Goal: Obtain resource: Download file/media

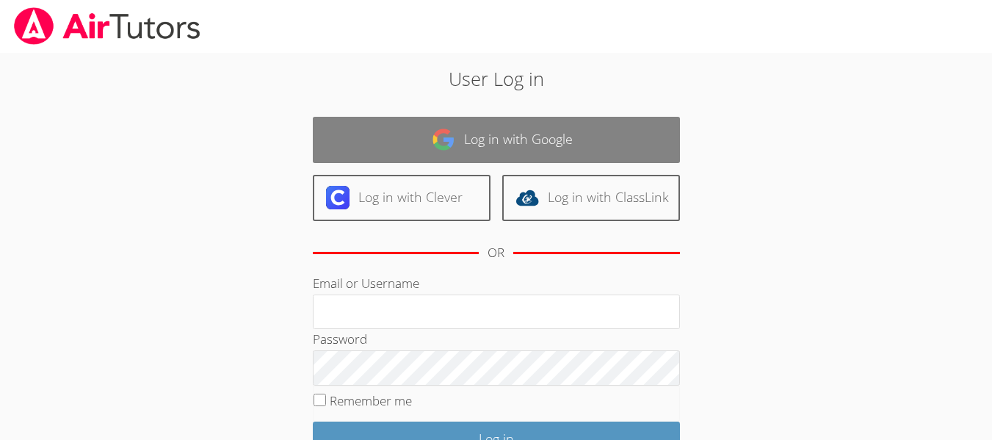
click at [557, 141] on link "Log in with Google" at bounding box center [496, 140] width 367 height 46
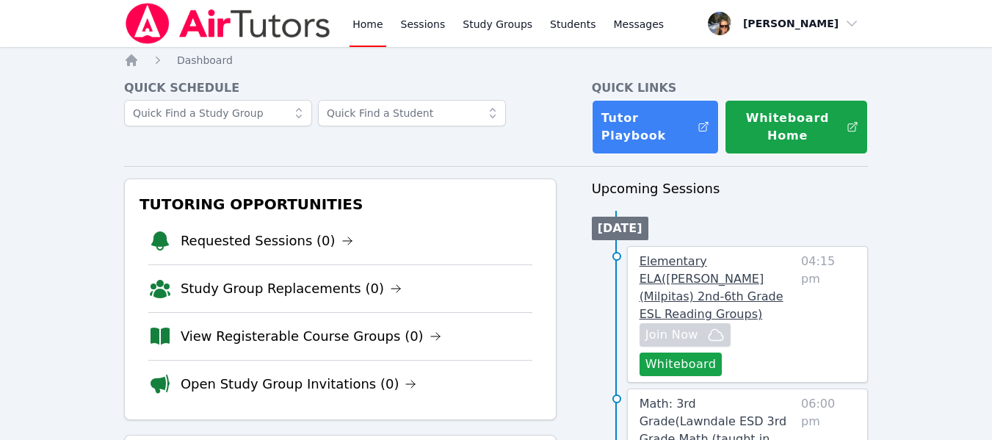
click at [713, 280] on span "Elementary ELA ( Randall (Milpitas) 2nd-6th Grade ESL Reading Groups )" at bounding box center [712, 287] width 144 height 67
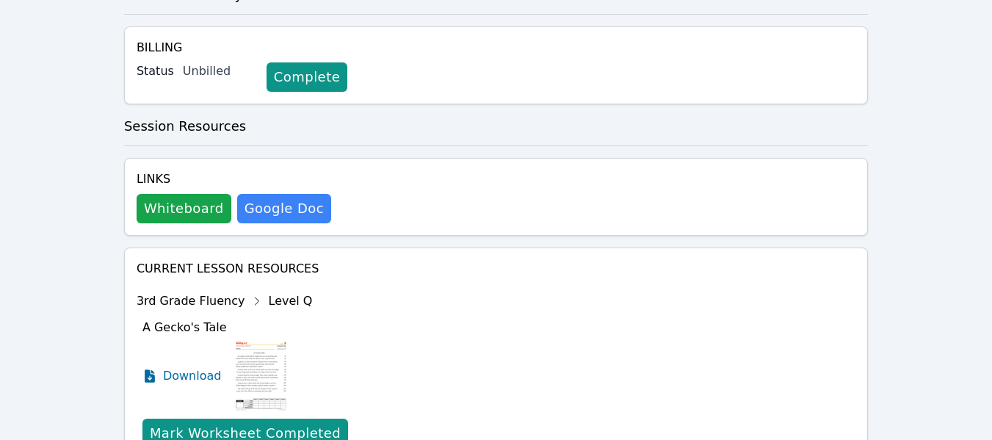
scroll to position [514, 0]
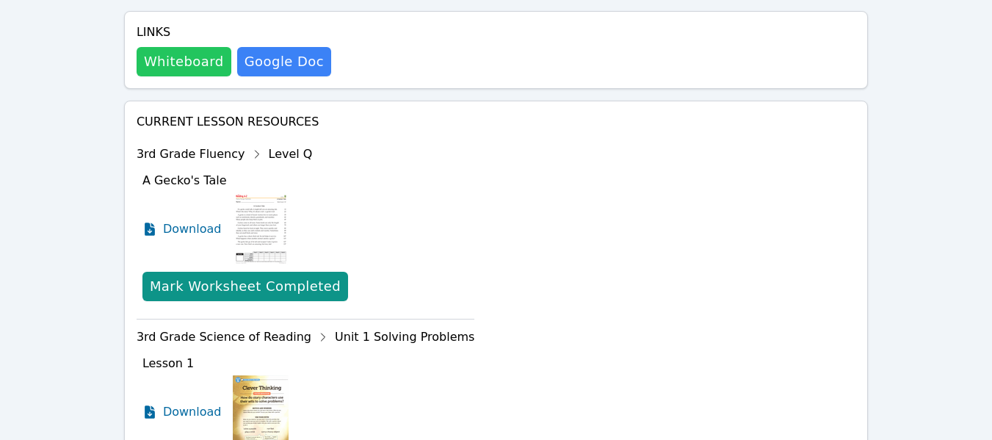
click at [180, 47] on button "Whiteboard" at bounding box center [184, 61] width 95 height 29
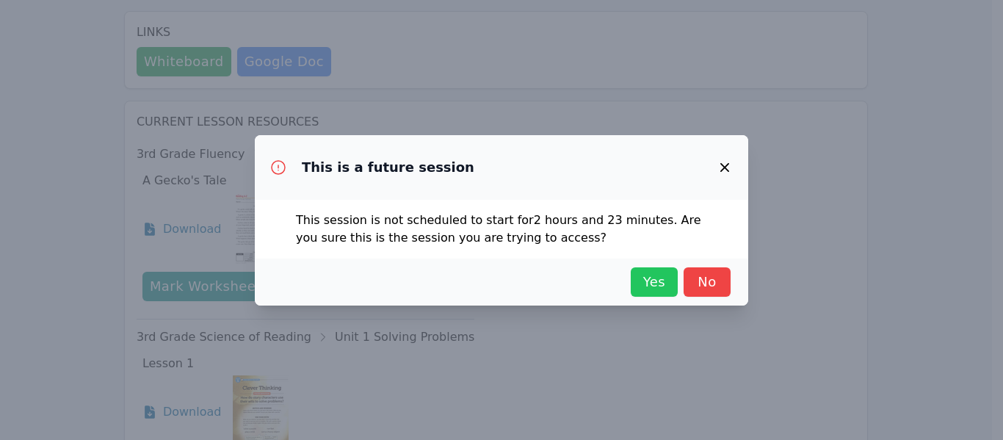
click at [649, 285] on span "Yes" at bounding box center [654, 282] width 32 height 21
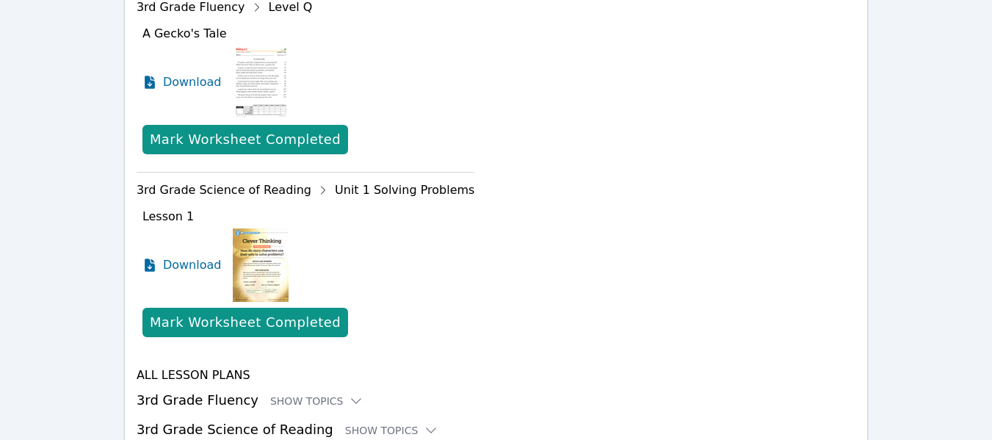
scroll to position [694, 0]
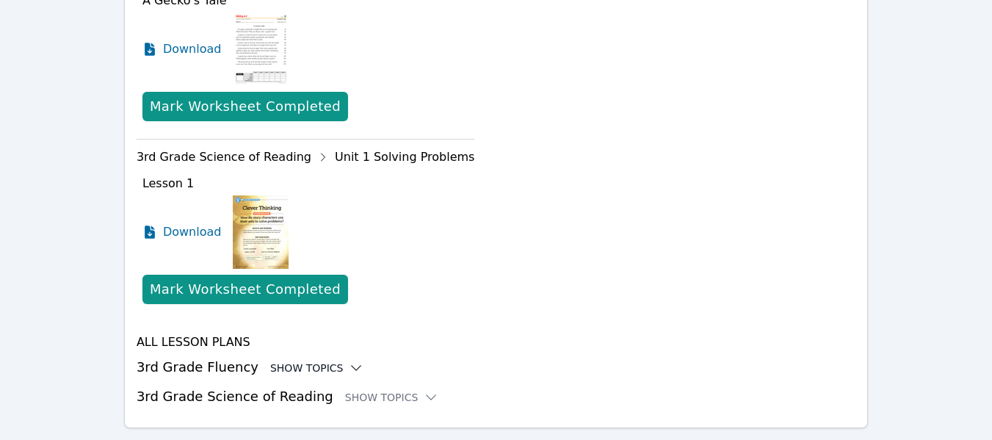
click at [290, 361] on div "Show Topics" at bounding box center [317, 368] width 94 height 15
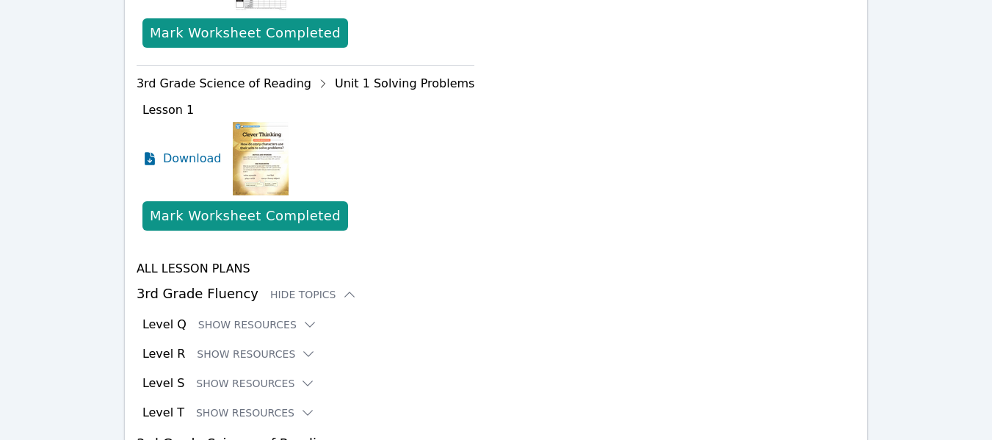
scroll to position [815, 0]
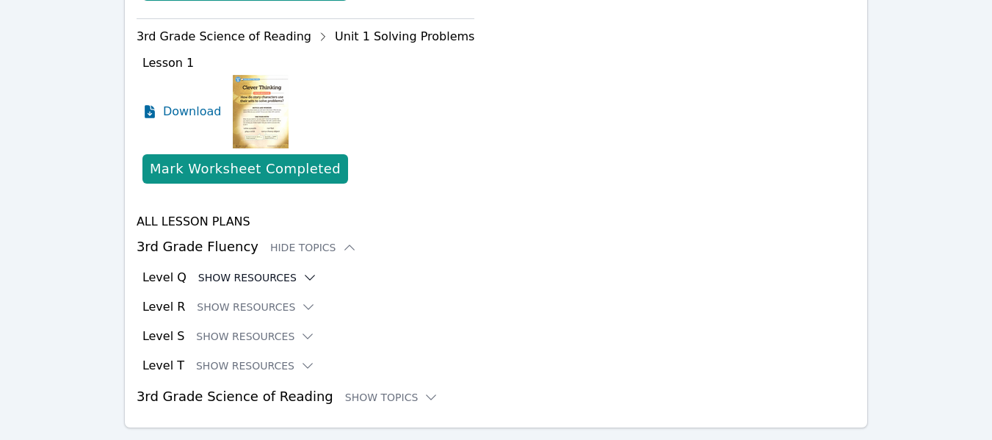
click at [252, 270] on button "Show Resources" at bounding box center [257, 277] width 119 height 15
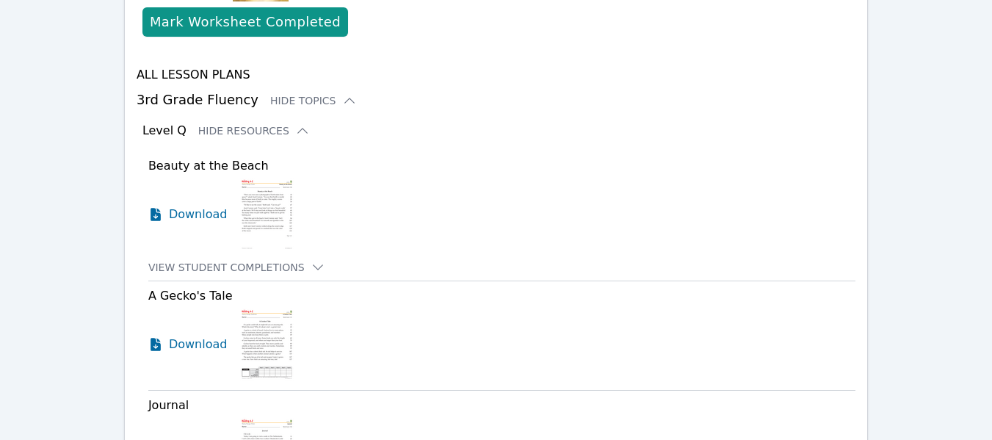
scroll to position [1035, 0]
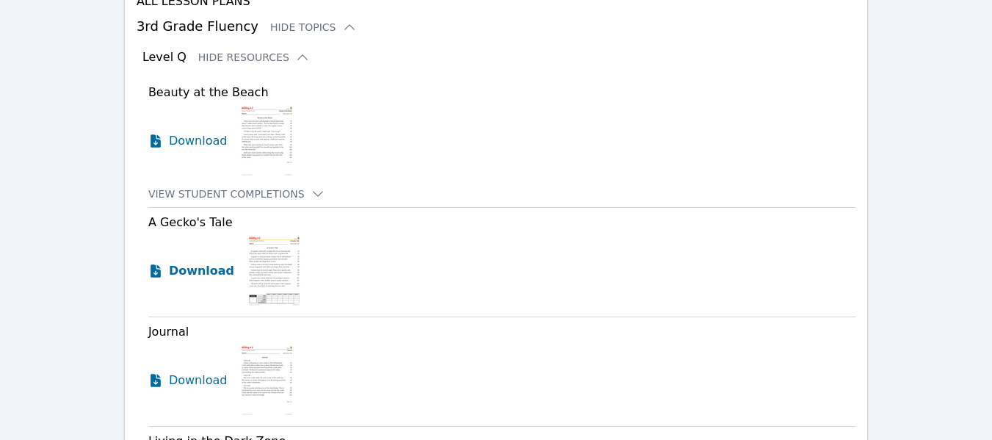
click at [205, 262] on span "Download" at bounding box center [201, 271] width 65 height 18
click at [197, 372] on span "Download" at bounding box center [201, 381] width 65 height 18
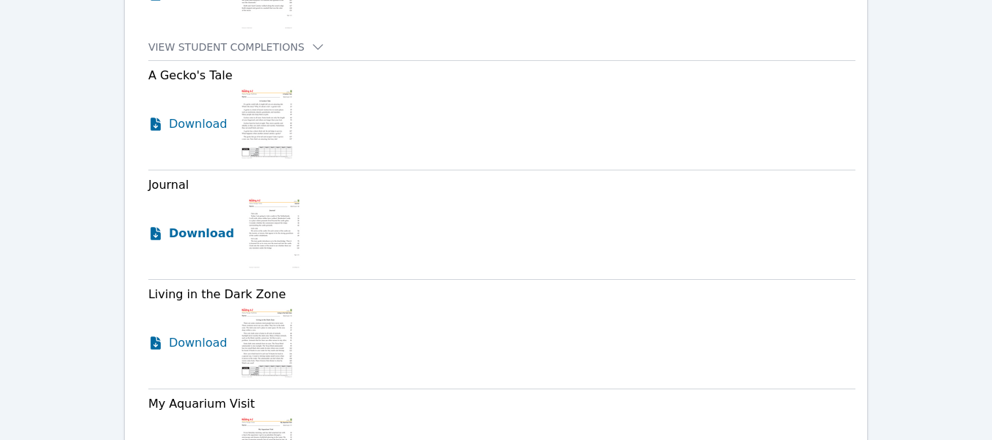
scroll to position [1255, 0]
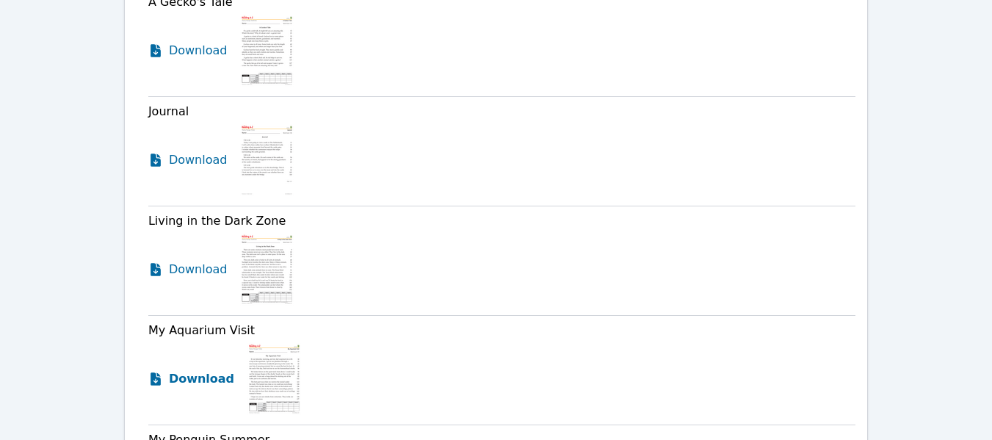
click at [198, 370] on span "Download" at bounding box center [201, 379] width 65 height 18
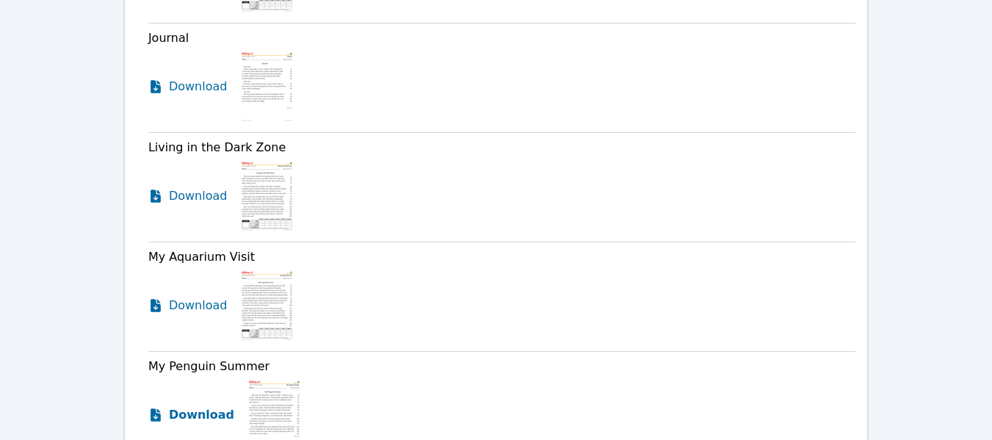
click at [192, 406] on span "Download" at bounding box center [201, 415] width 65 height 18
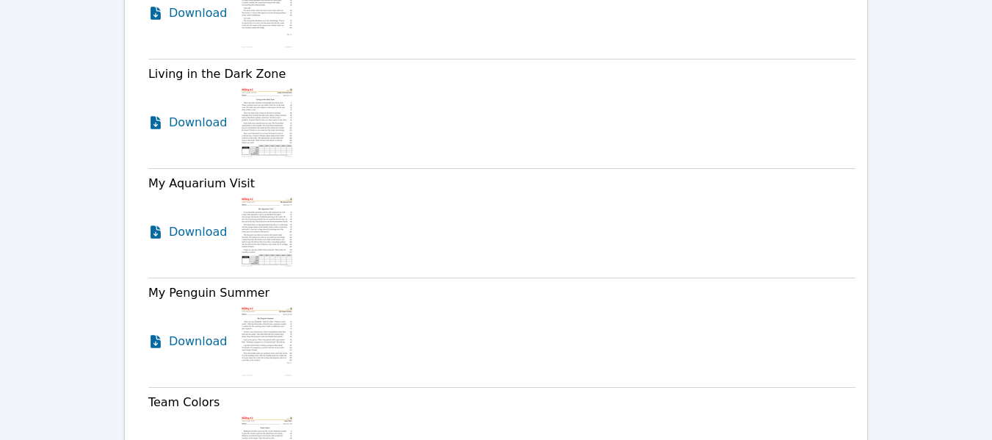
scroll to position [1476, 0]
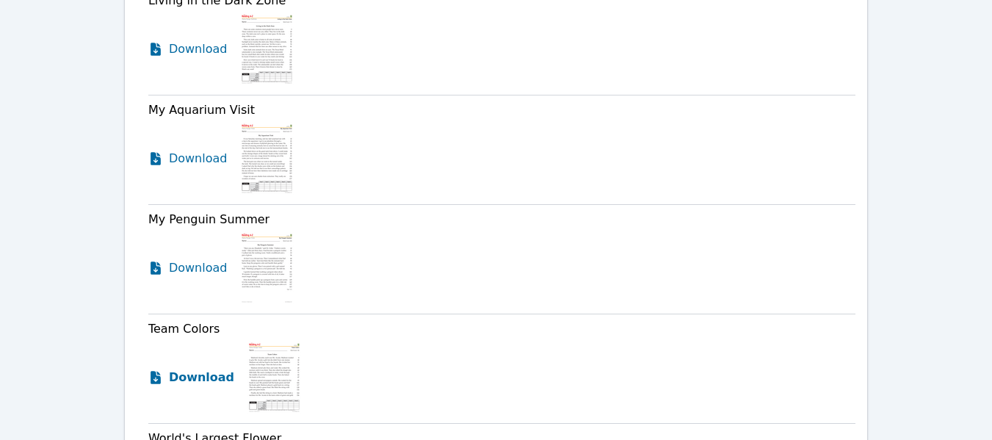
click at [182, 369] on span "Download" at bounding box center [201, 378] width 65 height 18
